Goal: Information Seeking & Learning: Learn about a topic

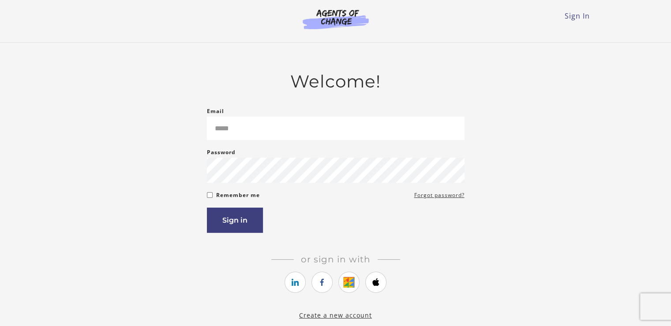
click at [252, 113] on div "Email Please enter a valid email address" at bounding box center [336, 123] width 258 height 34
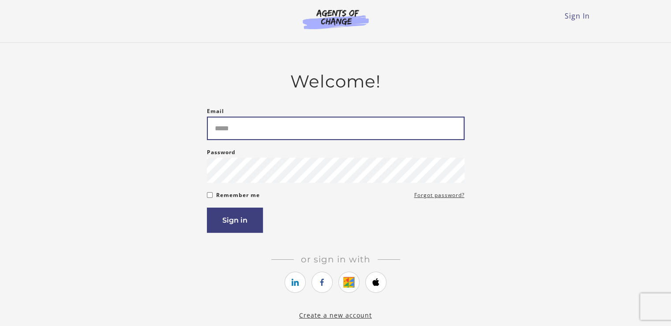
click at [259, 129] on input "Email" at bounding box center [336, 128] width 258 height 23
type input "**********"
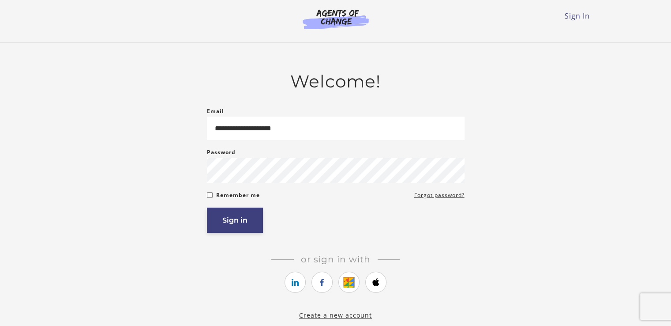
click at [237, 222] on button "Sign in" at bounding box center [235, 219] width 56 height 25
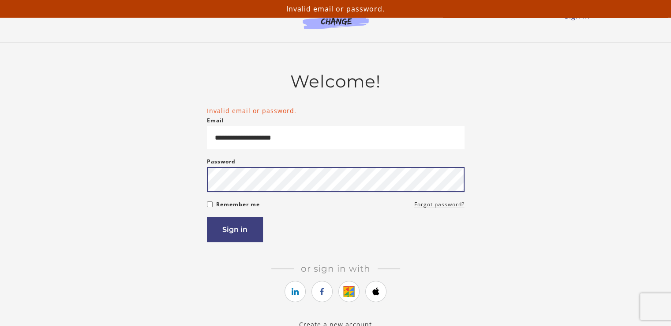
click at [207, 217] on button "Sign in" at bounding box center [235, 229] width 56 height 25
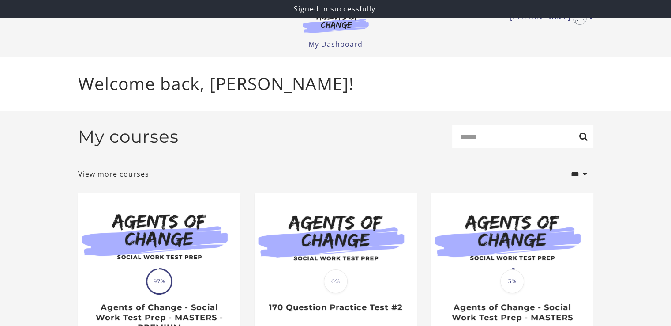
click at [301, 152] on div "My courses Search" at bounding box center [335, 140] width 515 height 30
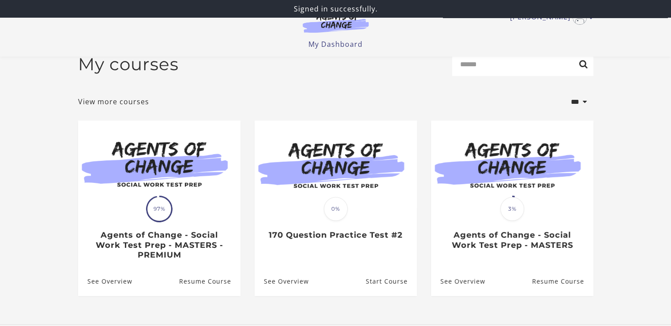
scroll to position [18, 0]
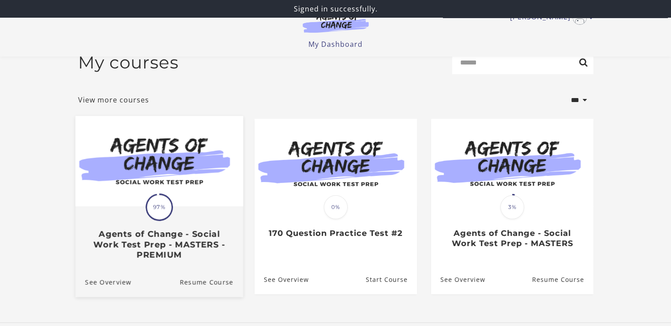
click at [138, 188] on img at bounding box center [159, 161] width 168 height 90
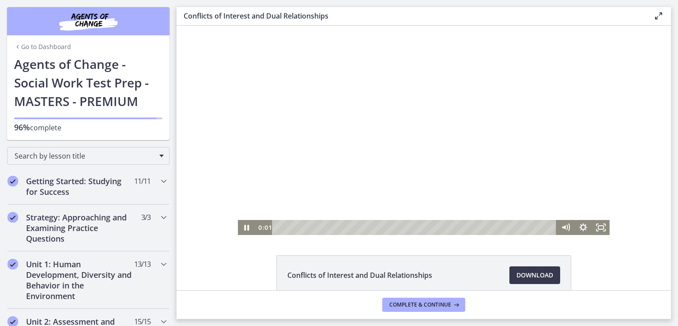
click at [305, 124] on div at bounding box center [424, 130] width 372 height 209
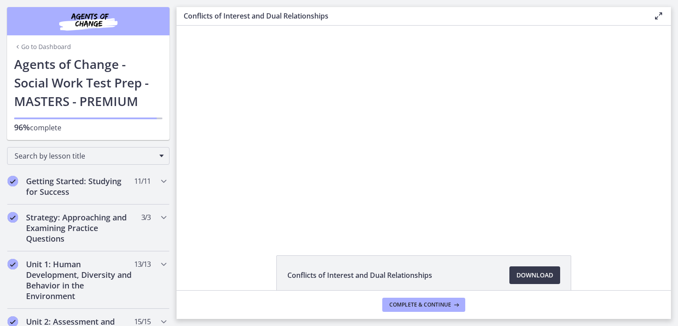
scroll to position [130, 0]
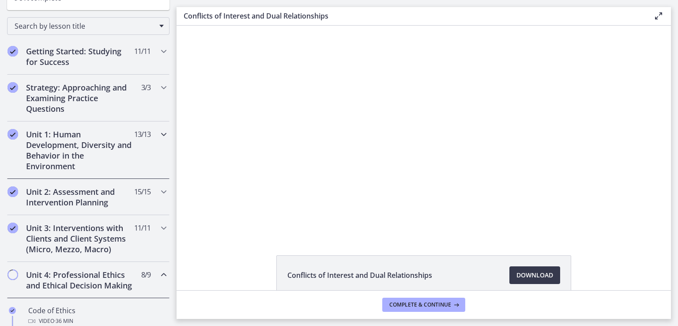
click at [122, 147] on h2 "Unit 1: Human Development, Diversity and Behavior in the Environment" at bounding box center [80, 150] width 108 height 42
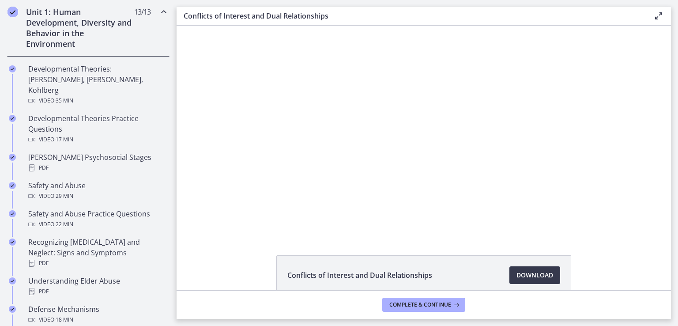
scroll to position [281, 0]
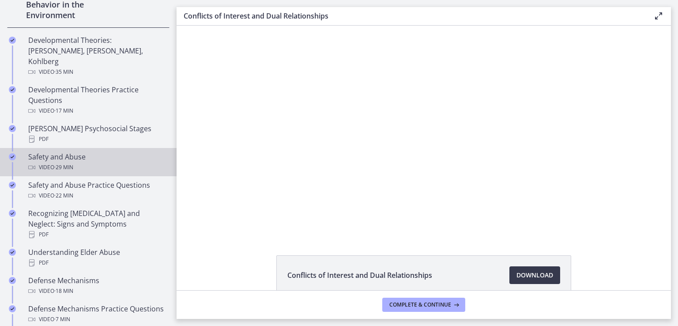
click at [103, 151] on div "Safety and Abuse Video · 29 min" at bounding box center [97, 161] width 138 height 21
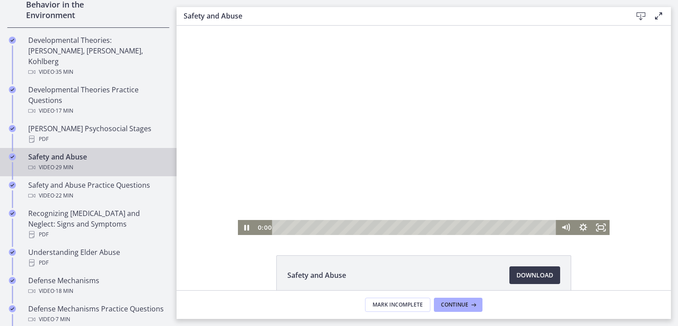
click at [387, 152] on div at bounding box center [424, 130] width 372 height 209
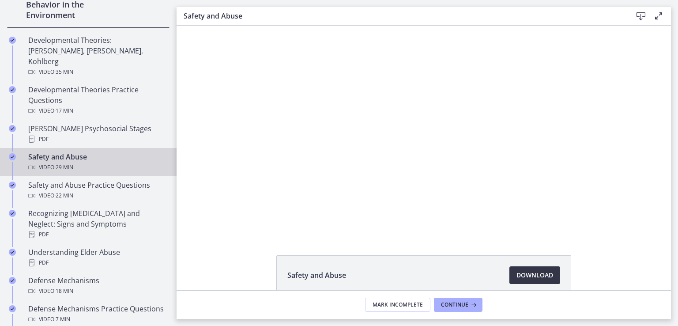
click at [524, 274] on span "Download Opens in a new window" at bounding box center [534, 275] width 37 height 11
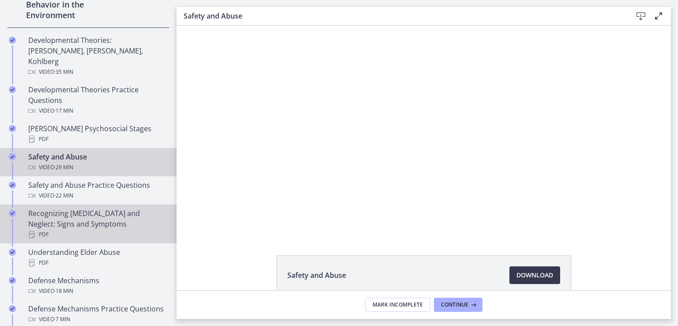
click at [123, 208] on div "Recognizing [MEDICAL_DATA] and Neglect: Signs and Symptoms PDF" at bounding box center [97, 224] width 138 height 32
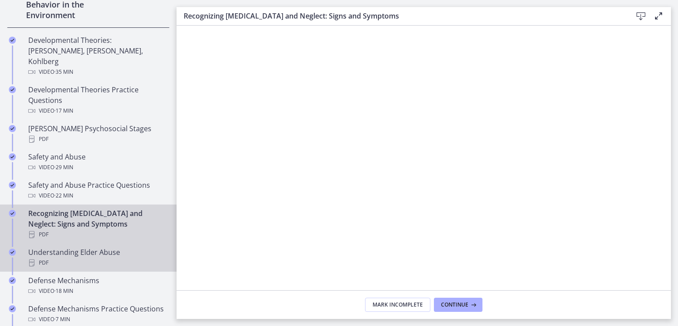
click at [126, 247] on div "Understanding Elder Abuse PDF" at bounding box center [97, 257] width 138 height 21
click at [118, 229] on div "PDF" at bounding box center [97, 234] width 138 height 11
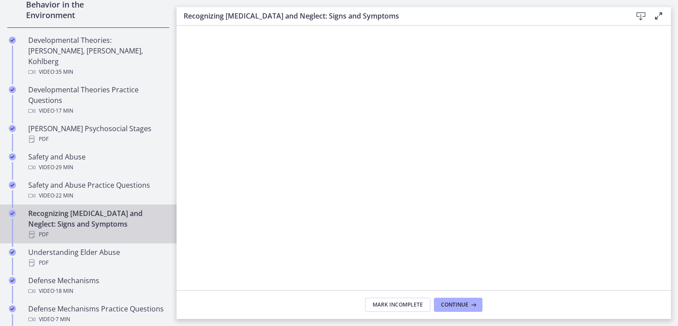
click at [641, 15] on icon at bounding box center [640, 16] width 11 height 11
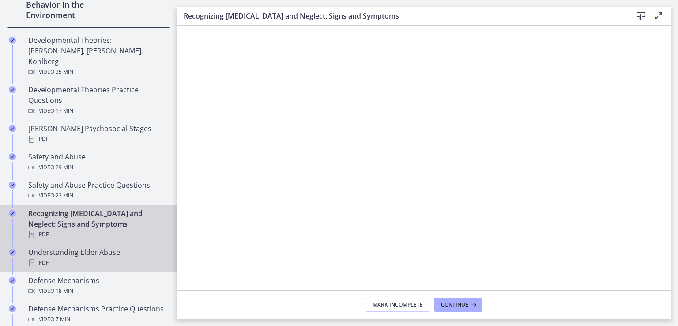
click at [131, 257] on div "PDF" at bounding box center [97, 262] width 138 height 11
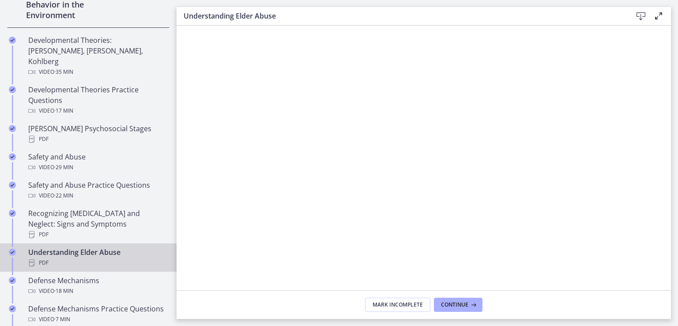
click at [639, 15] on icon at bounding box center [640, 16] width 11 height 11
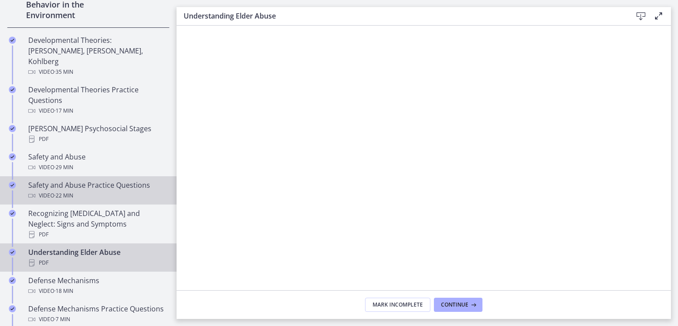
click at [104, 190] on div "Video · 22 min" at bounding box center [97, 195] width 138 height 11
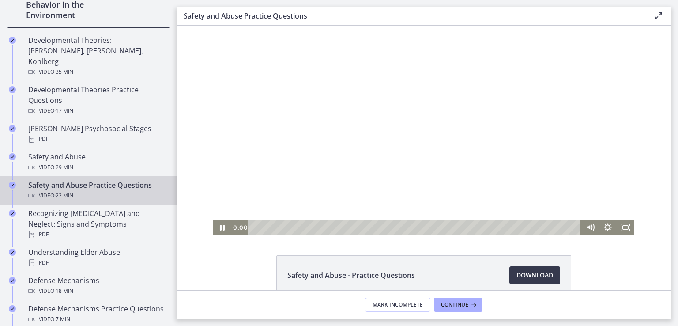
click at [467, 150] on div at bounding box center [423, 130] width 421 height 209
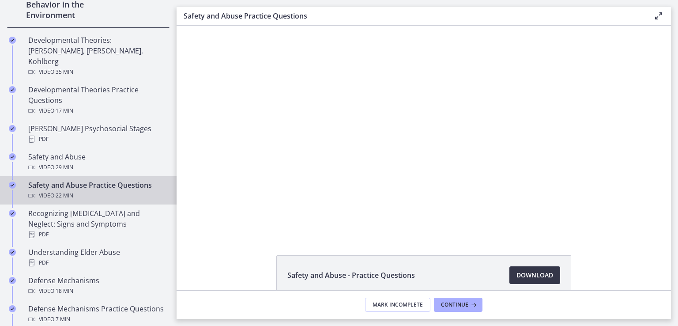
click at [530, 276] on span "Download Opens in a new window" at bounding box center [534, 275] width 37 height 11
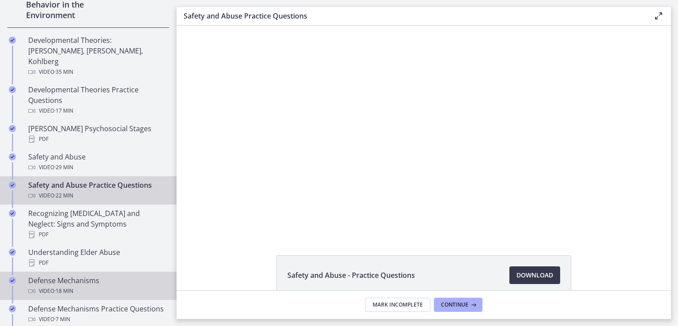
click at [128, 275] on div "Defense Mechanisms Video · 18 min" at bounding box center [97, 285] width 138 height 21
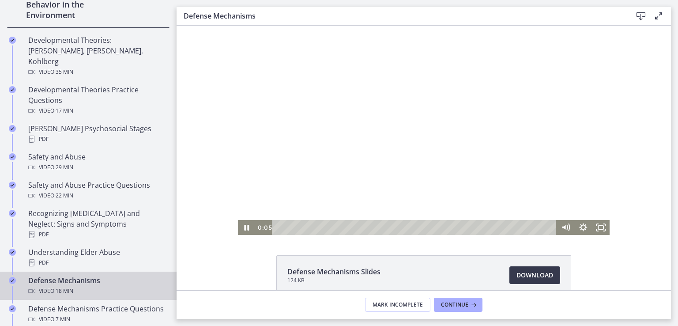
click at [350, 185] on div at bounding box center [424, 130] width 372 height 209
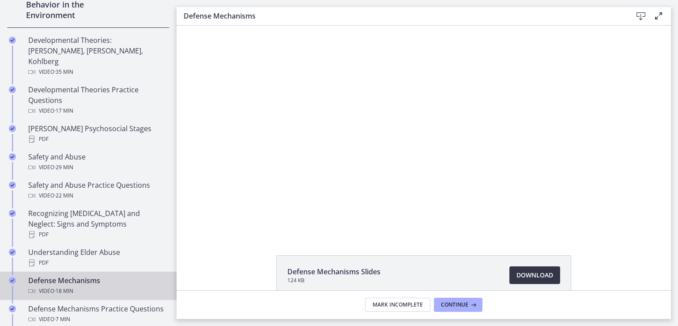
click at [537, 274] on span "Download Opens in a new window" at bounding box center [534, 275] width 37 height 11
